Goal: Navigation & Orientation: Go to known website

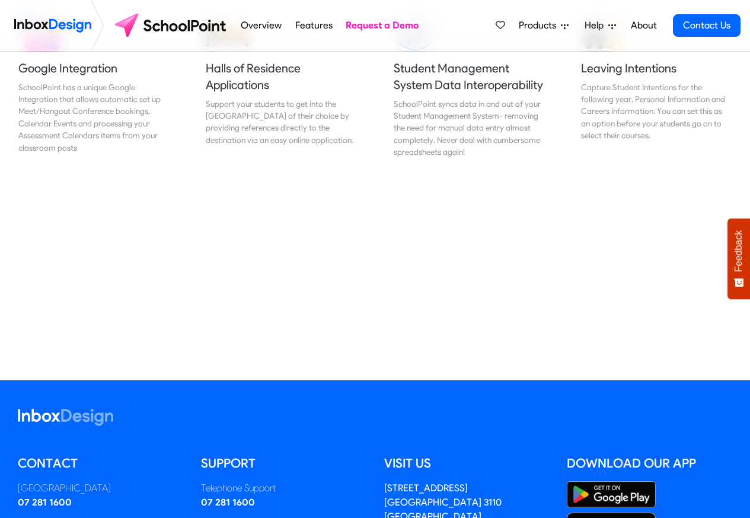
scroll to position [1424, 0]
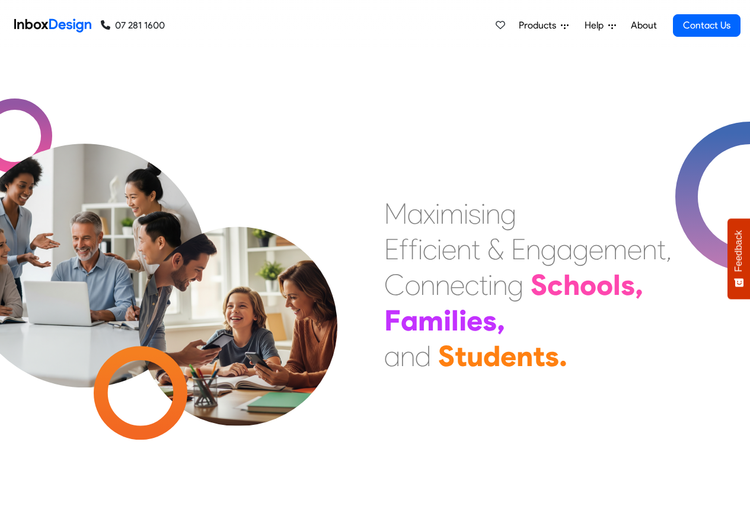
scroll to position [505, 0]
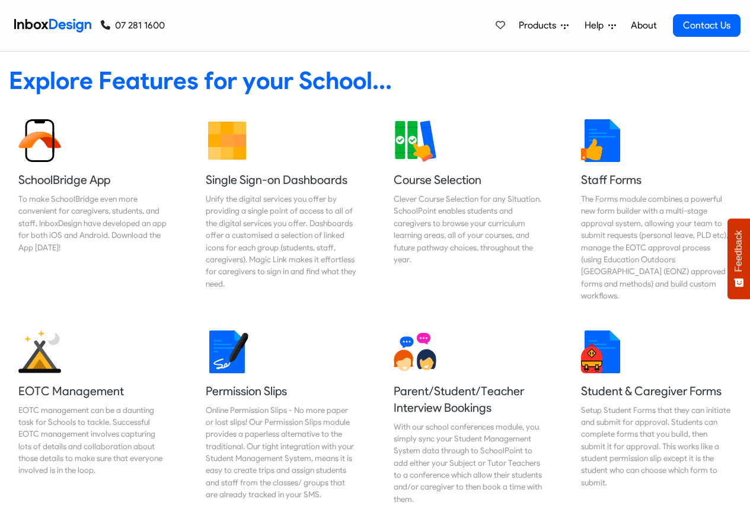
checkbox input "true"
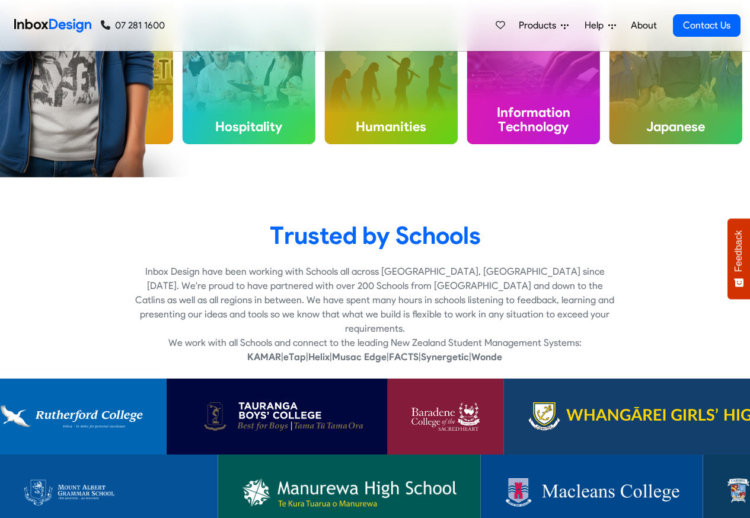
checkbox input "true"
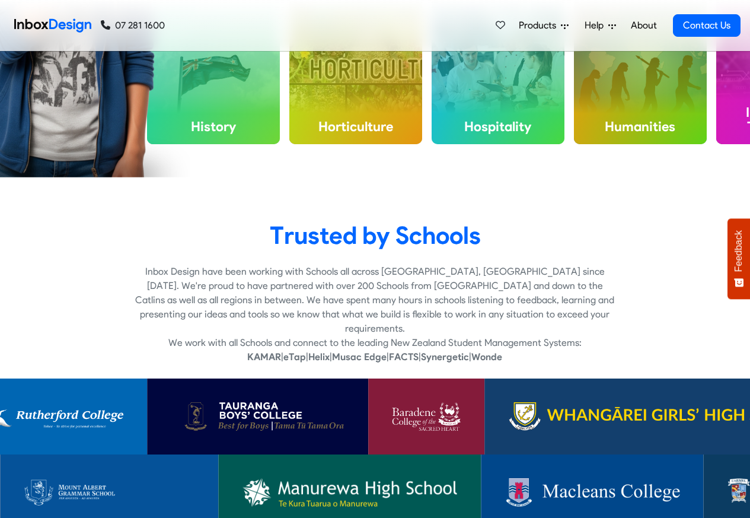
checkbox input "true"
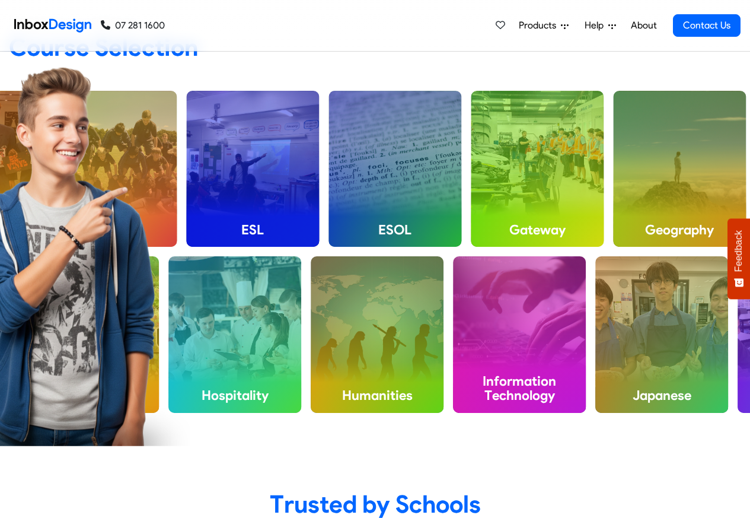
scroll to position [3030, 0]
